Goal: Task Accomplishment & Management: Use online tool/utility

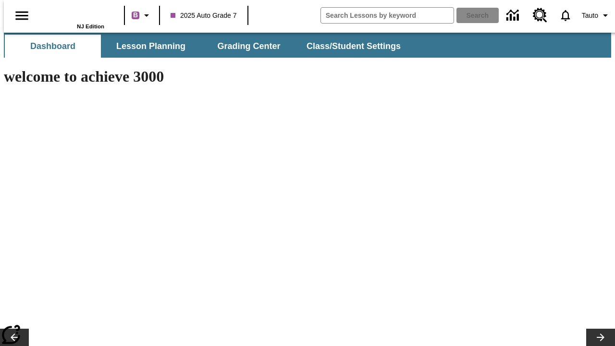
type input "-1"
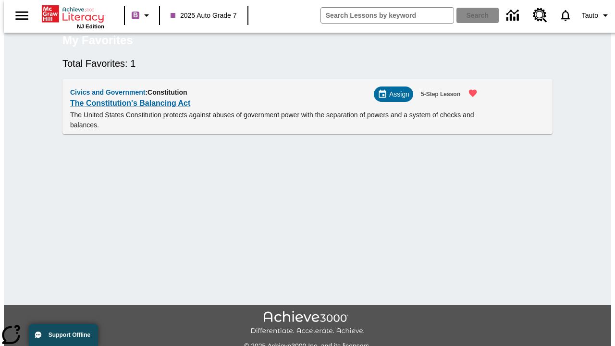
click at [397, 99] on span "Assign" at bounding box center [399, 94] width 20 height 10
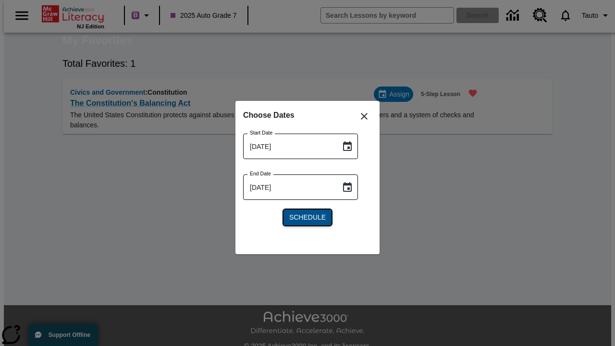
click at [307, 217] on span "Schedule" at bounding box center [307, 217] width 36 height 10
